Goal: Task Accomplishment & Management: Use online tool/utility

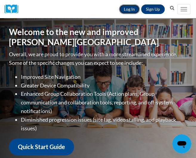
click at [126, 10] on link "Log In" at bounding box center [129, 9] width 21 height 10
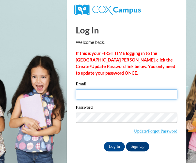
click at [96, 99] on input "Email" at bounding box center [126, 94] width 101 height 10
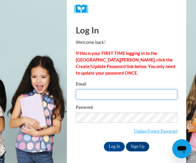
type input "[PERSON_NAME][EMAIL_ADDRESS][DOMAIN_NAME]"
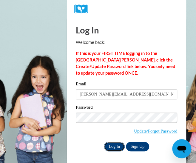
click at [111, 144] on input "Log In" at bounding box center [114, 146] width 21 height 10
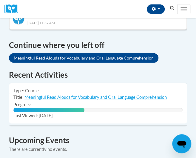
scroll to position [423, 0]
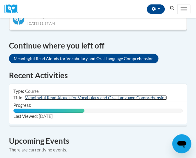
click at [82, 95] on link "Meaningful Read Alouds for Vocabulary and Oral Language Comprehension" at bounding box center [95, 97] width 142 height 5
click at [83, 95] on link "Meaningful Read Alouds for Vocabulary and Oral Language Comprehension" at bounding box center [95, 97] width 142 height 5
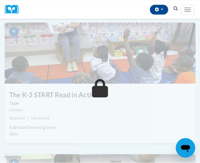
scroll to position [555, 0]
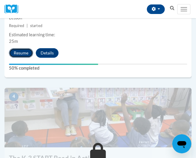
click at [19, 53] on button "Resume" at bounding box center [21, 53] width 24 height 10
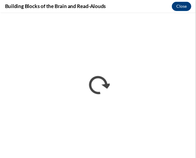
scroll to position [0, 0]
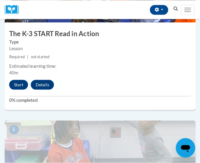
scroll to position [668, 0]
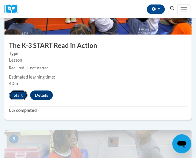
click at [15, 97] on button "Start" at bounding box center [18, 95] width 18 height 10
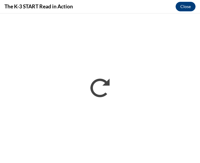
scroll to position [0, 0]
